Goal: Transaction & Acquisition: Purchase product/service

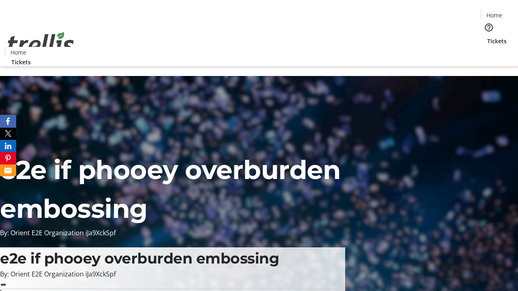
click at [487, 37] on span "Tickets" at bounding box center [496, 41] width 19 height 8
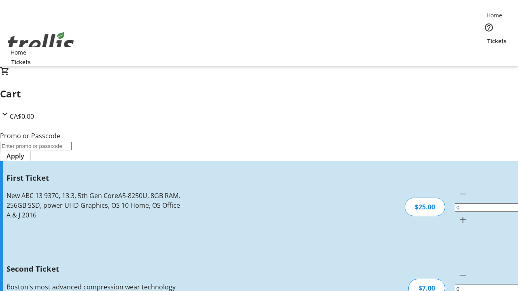
click at [458, 215] on mat-icon "Increment by one" at bounding box center [463, 220] width 10 height 10
type input "1"
type input "2"
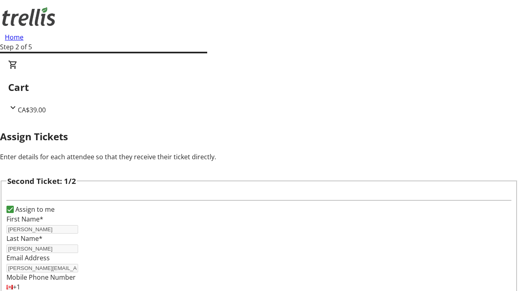
scroll to position [132, 0]
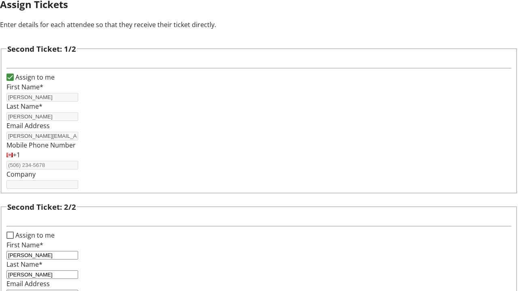
type input "[PERSON_NAME][EMAIL_ADDRESS][DOMAIN_NAME]"
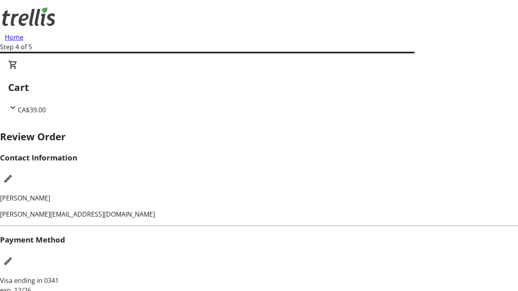
click at [13, 174] on mat-icon "Edit Contact Information" at bounding box center [8, 179] width 10 height 10
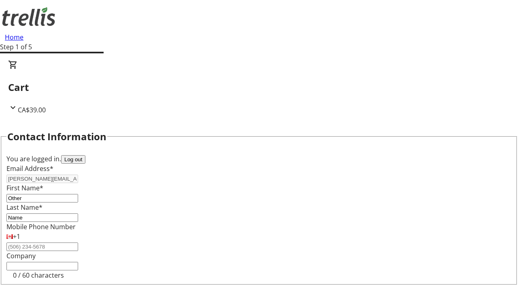
type input "Name"
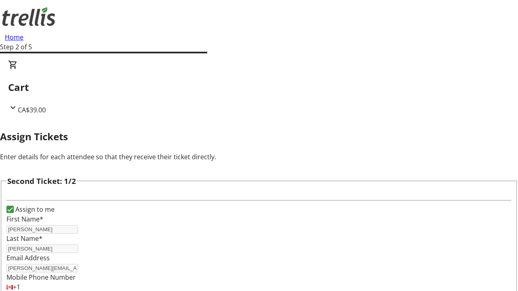
type input "New"
type input "Name"
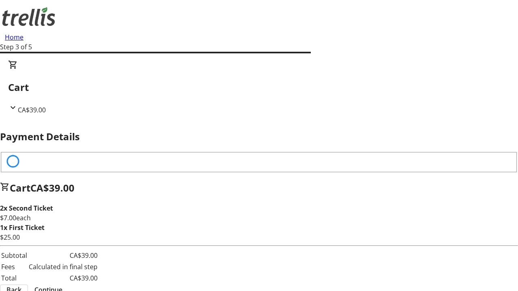
click at [62, 285] on span "Continue" at bounding box center [48, 290] width 28 height 10
